Goal: Check status: Check status

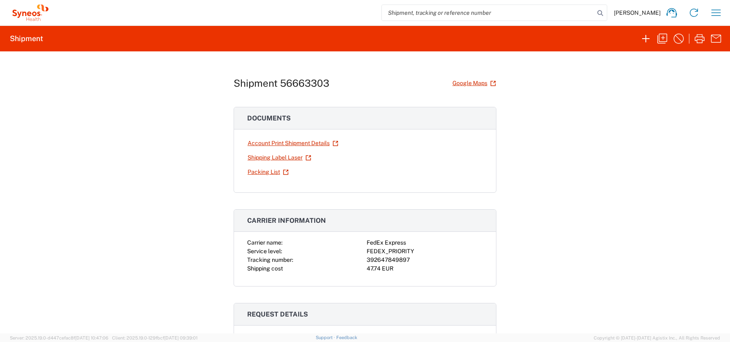
click at [721, 13] on icon "button" at bounding box center [716, 12] width 9 height 6
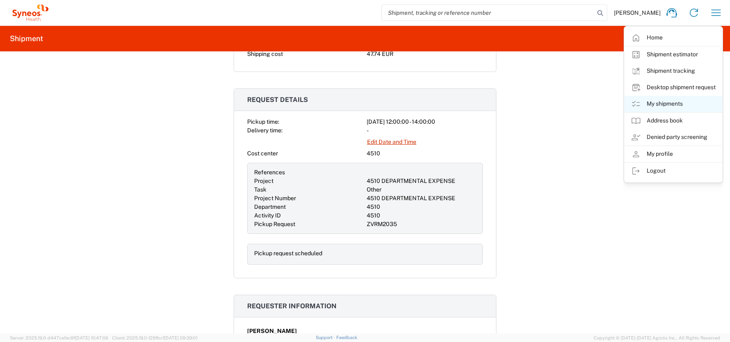
click at [664, 103] on link "My shipments" at bounding box center [674, 104] width 98 height 16
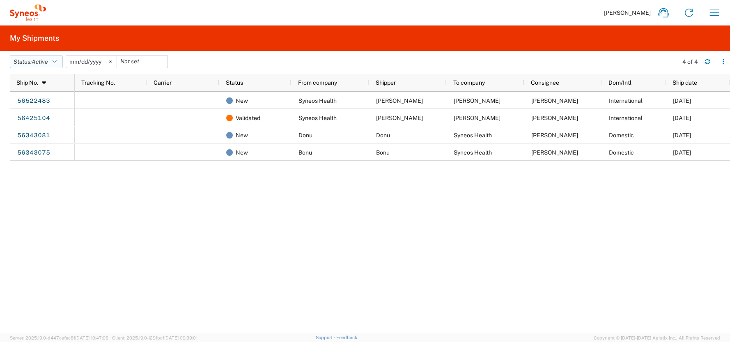
click at [57, 60] on icon "button" at bounding box center [55, 62] width 4 height 6
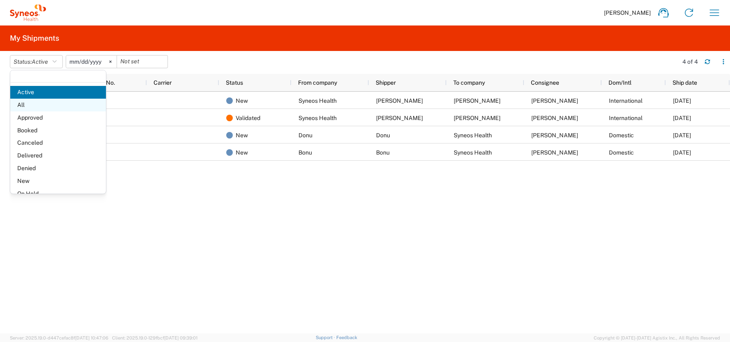
click at [34, 104] on span "All" at bounding box center [58, 105] width 96 height 13
